Goal: Check status: Check status

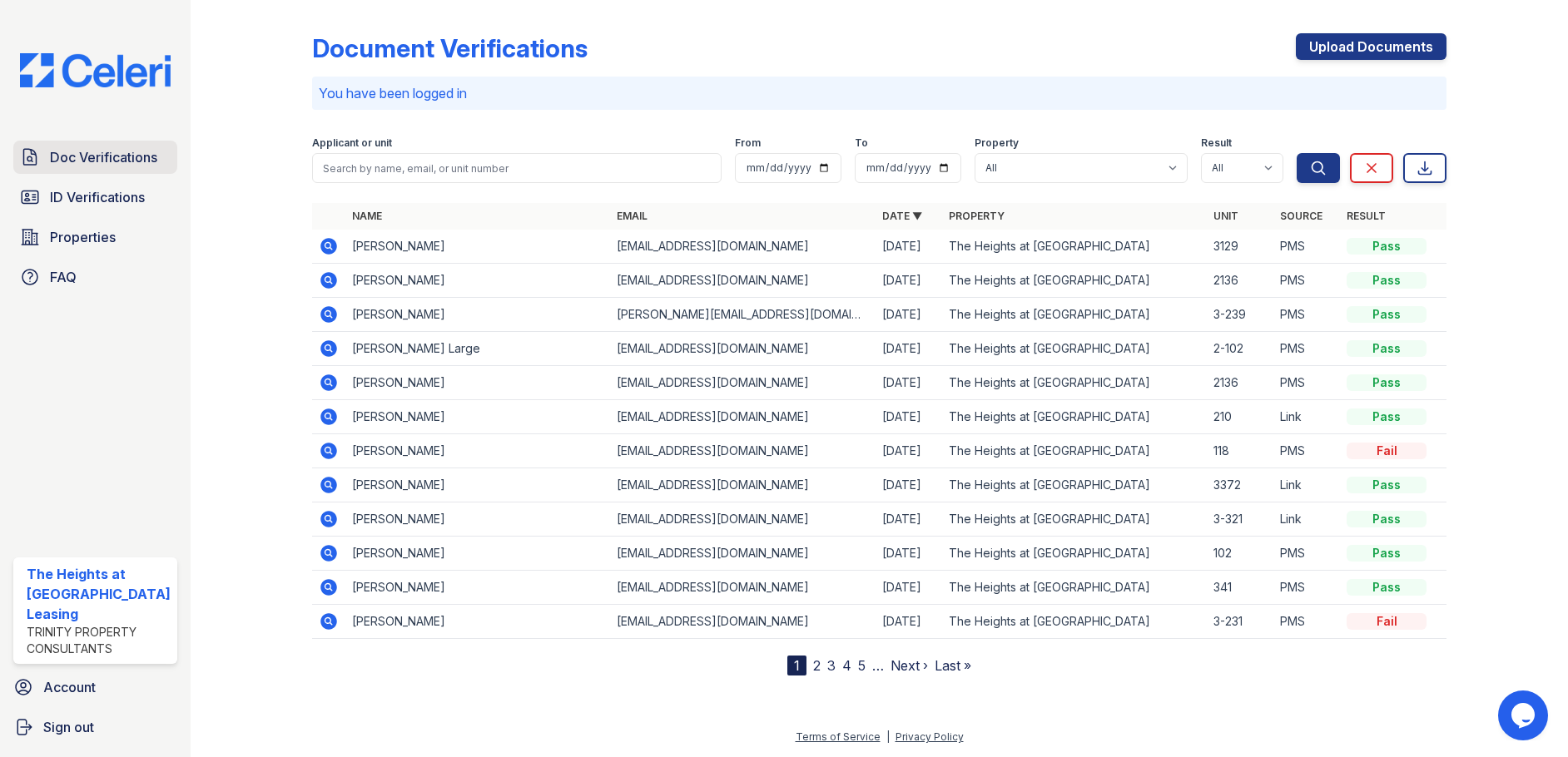
click at [96, 166] on span "Doc Verifications" at bounding box center [103, 157] width 107 height 20
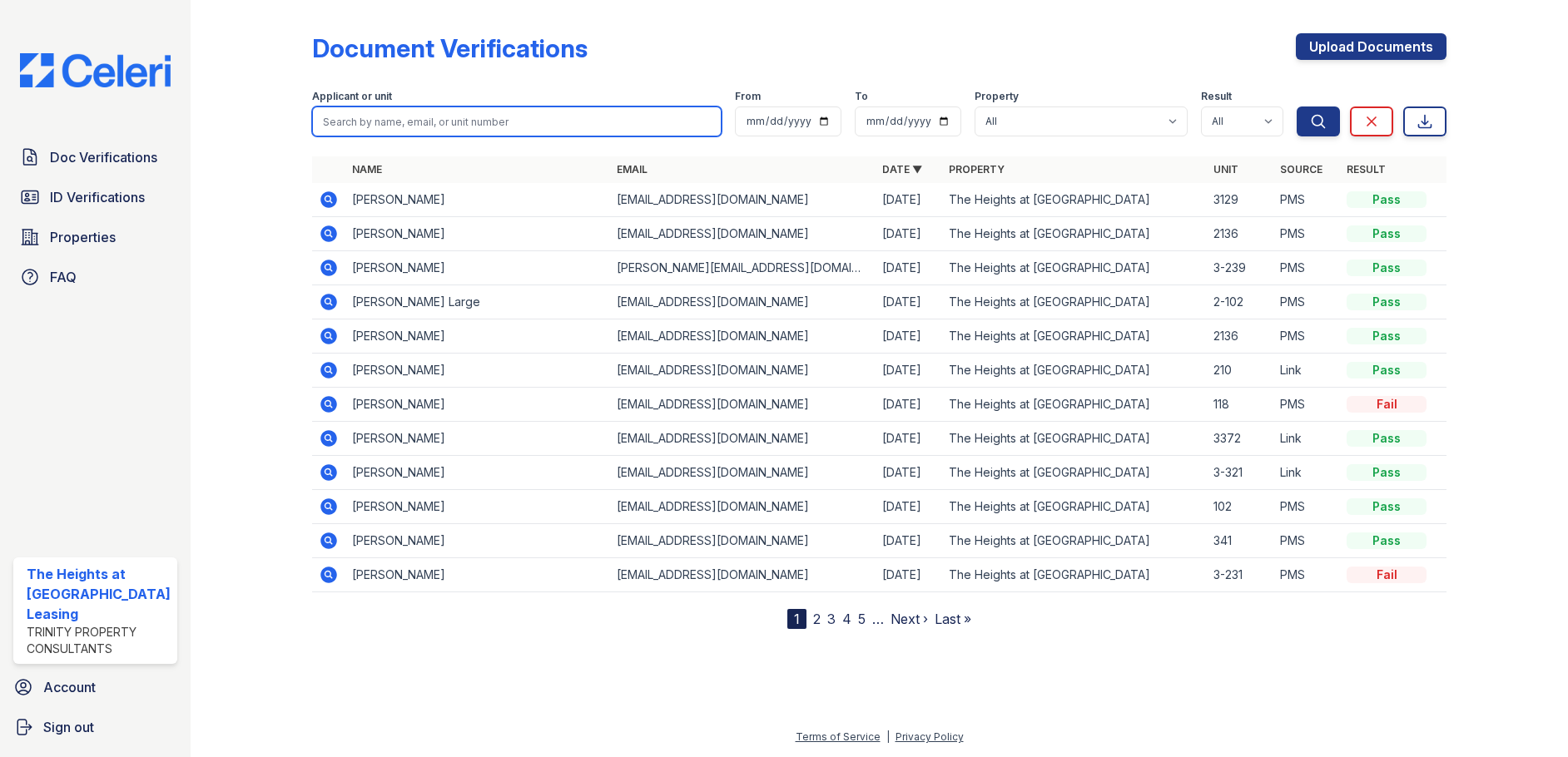
click at [393, 128] on input "search" at bounding box center [517, 121] width 411 height 30
paste input "Large"
type input "Large"
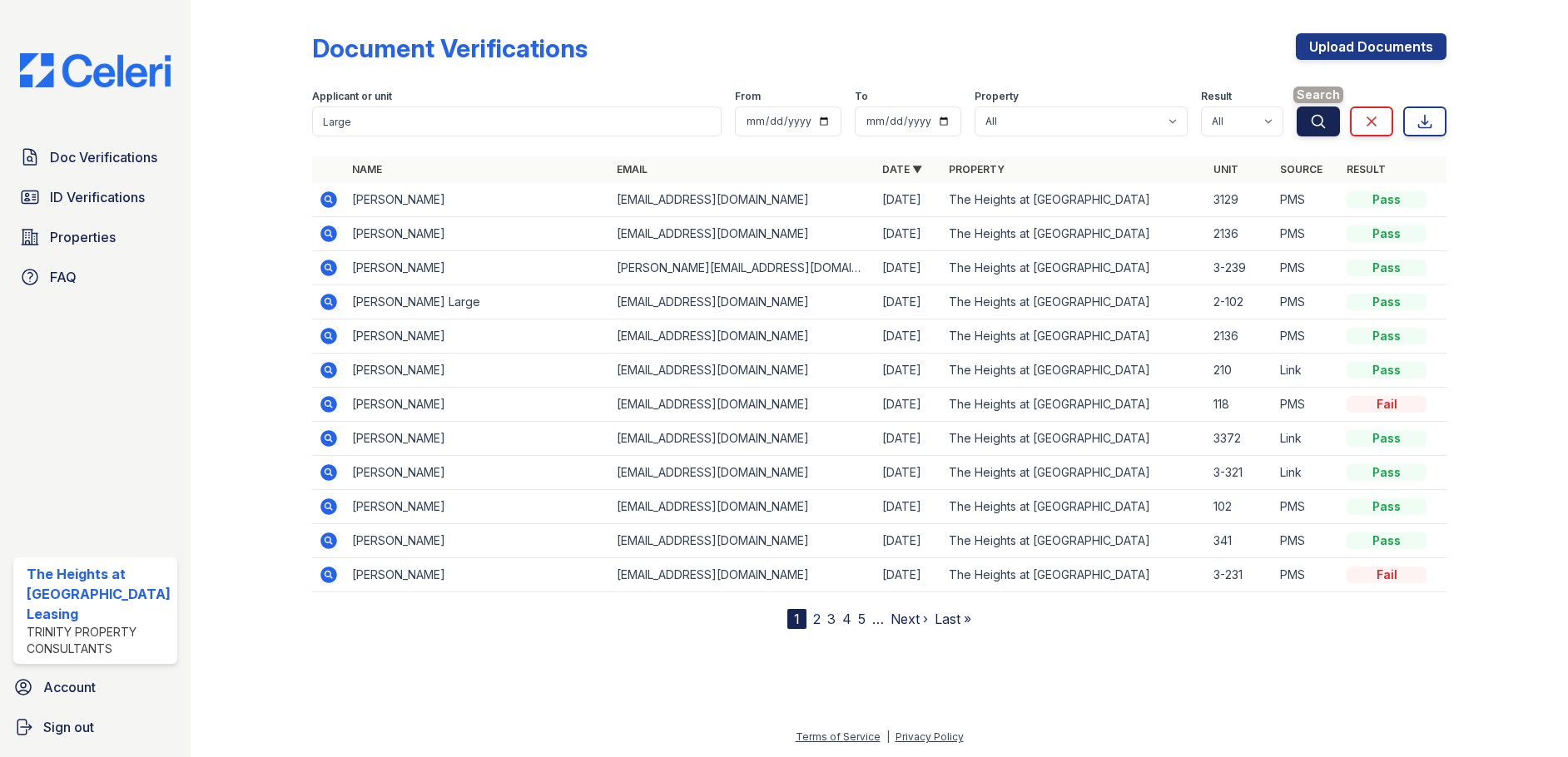
click at [1312, 123] on icon "submit" at bounding box center [1319, 122] width 17 height 17
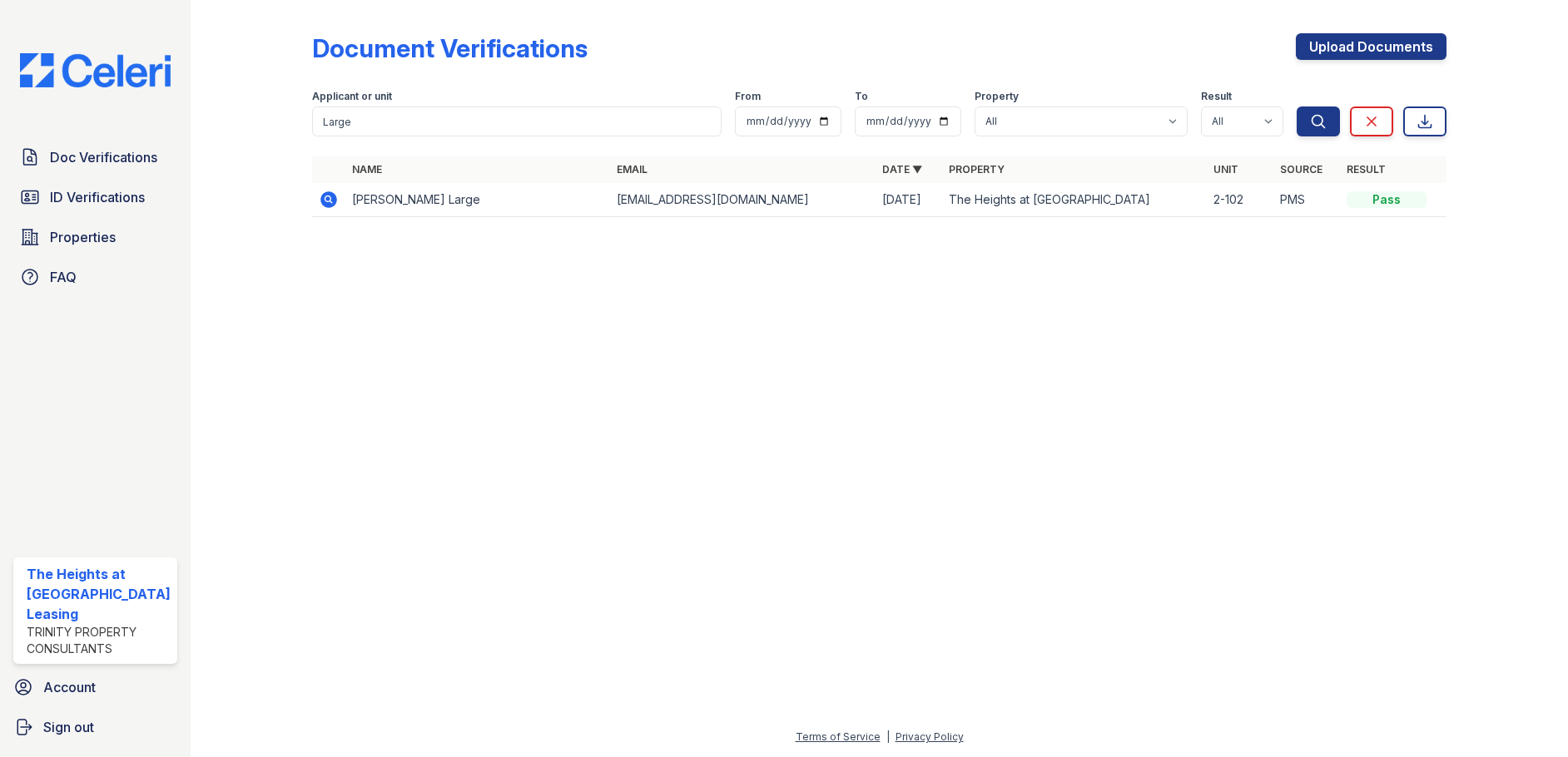
click at [329, 197] on icon at bounding box center [329, 200] width 20 height 20
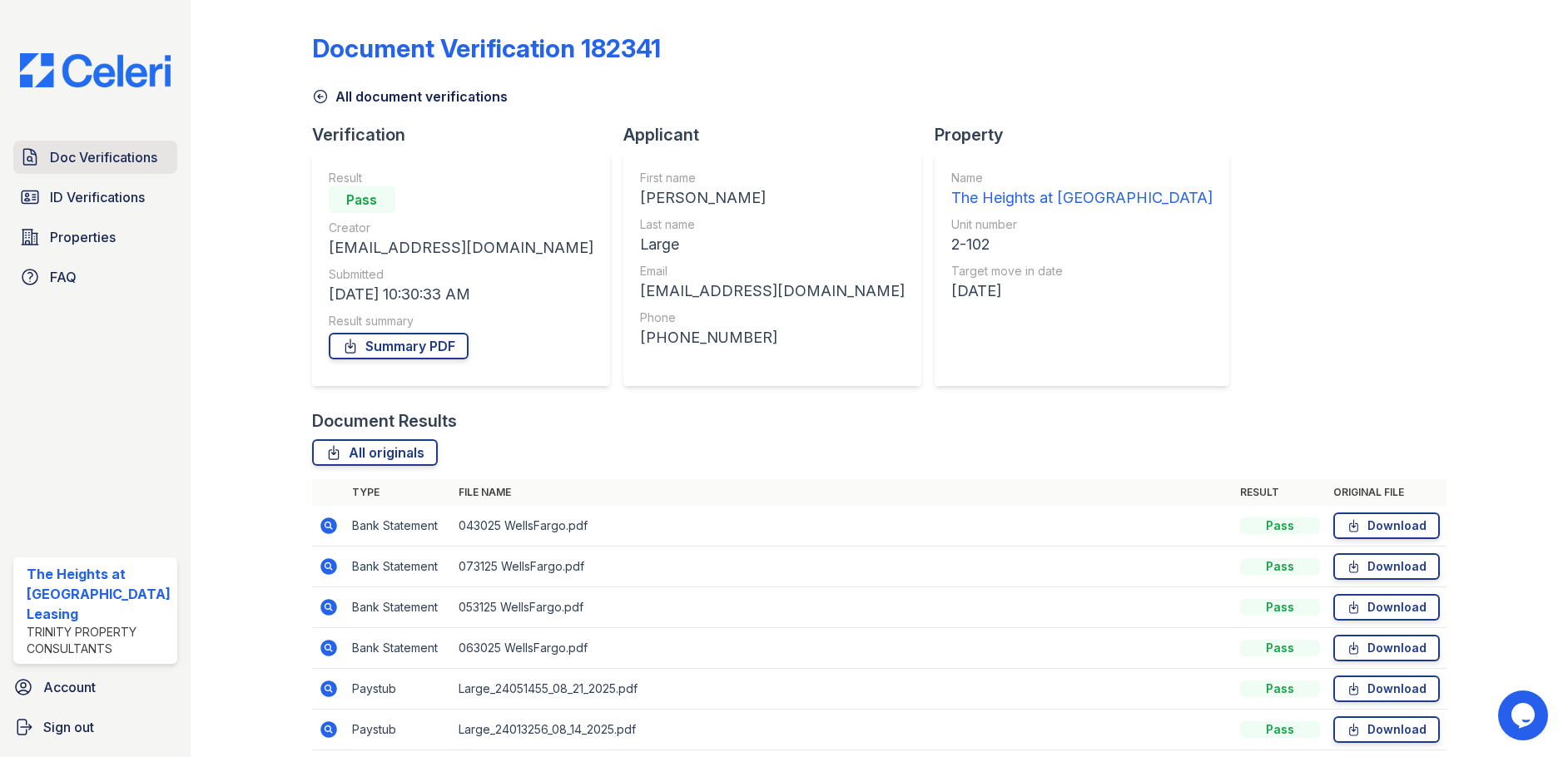
click at [113, 161] on span "Doc Verifications" at bounding box center [103, 157] width 107 height 20
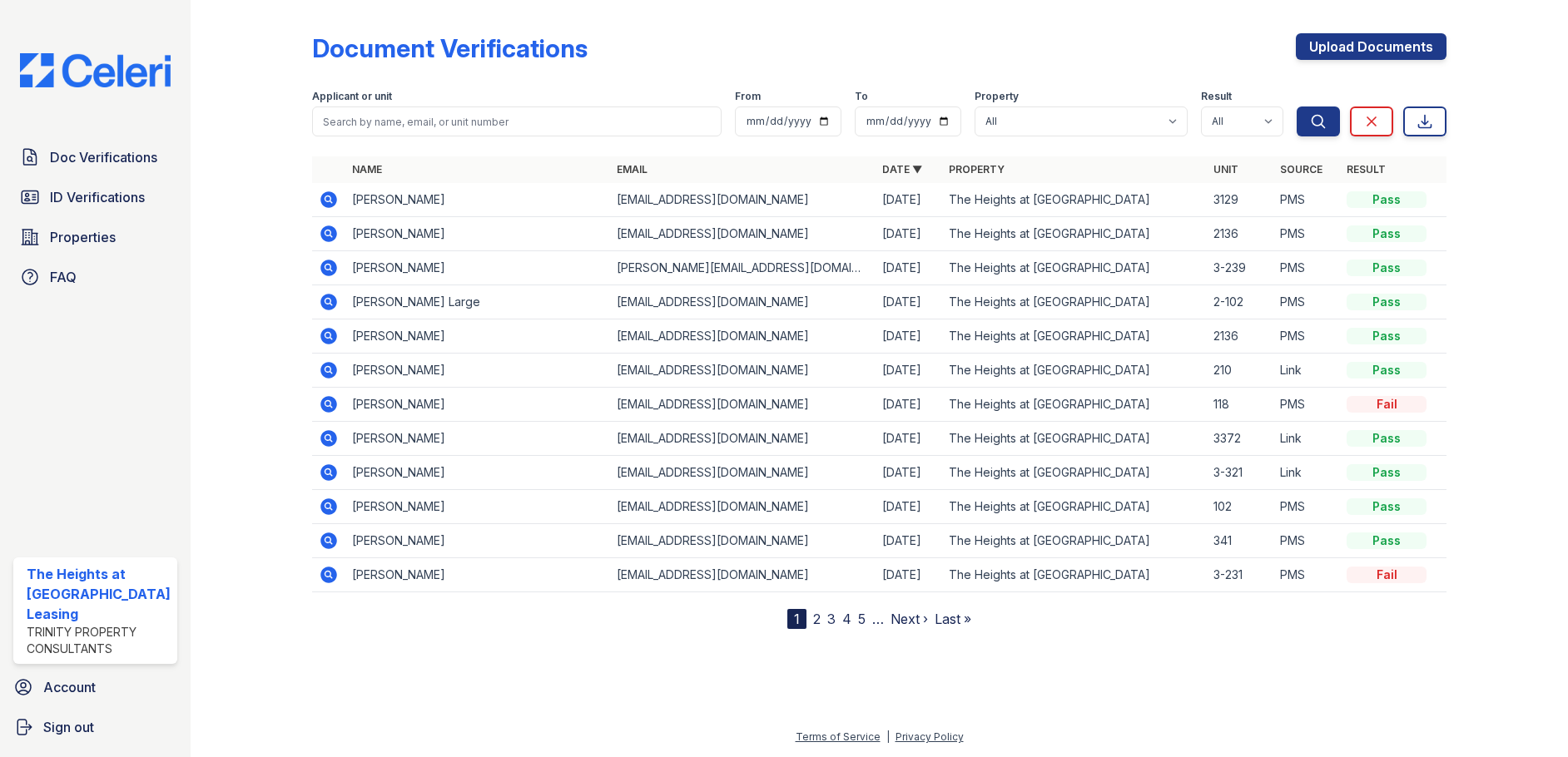
click at [327, 569] on icon at bounding box center [329, 575] width 17 height 17
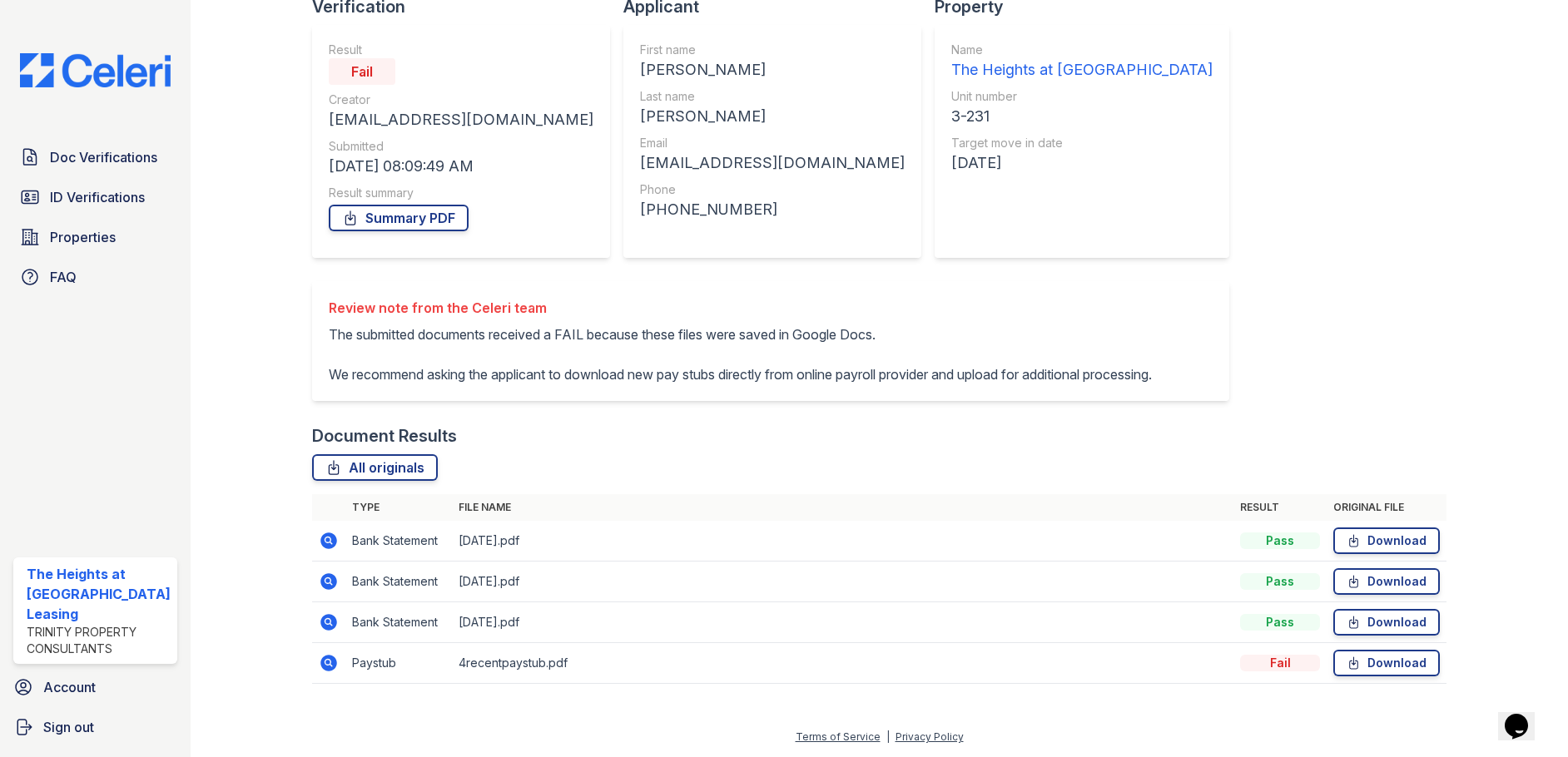
scroll to position [148, 0]
click at [325, 664] on icon at bounding box center [327, 662] width 4 height 4
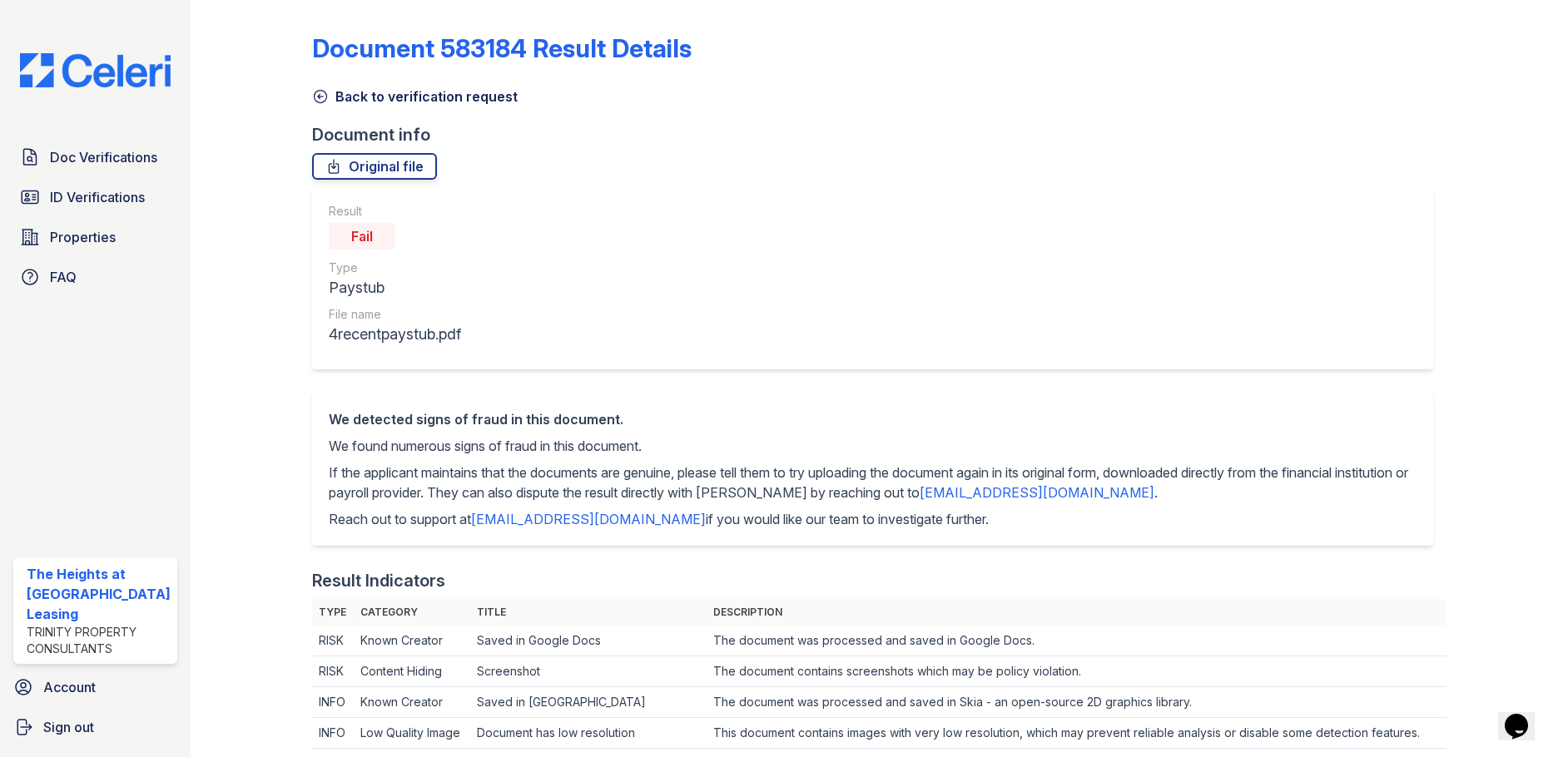
click at [312, 95] on icon at bounding box center [320, 96] width 17 height 17
